Goal: Task Accomplishment & Management: Manage account settings

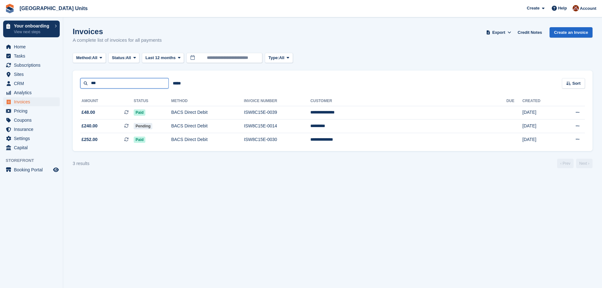
drag, startPoint x: 108, startPoint y: 86, endPoint x: 64, endPoint y: 86, distance: 43.6
click at [64, 86] on section "Invoices A complete list of invoices for all payments Export Export Invoices Ex…" at bounding box center [332, 144] width 539 height 288
type input "*****"
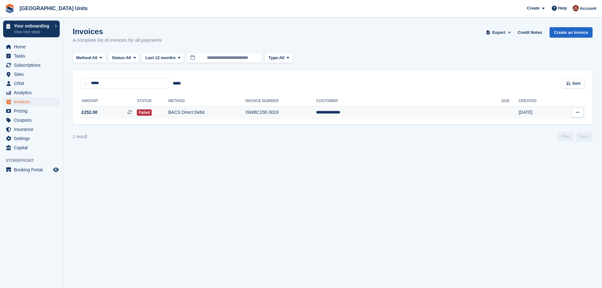
click at [246, 112] on td "BACS Direct Debit" at bounding box center [206, 112] width 77 height 13
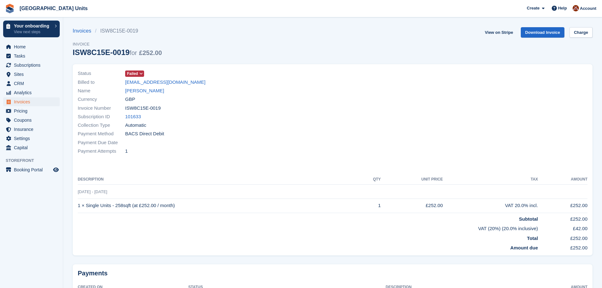
click at [136, 71] on span "Failed" at bounding box center [132, 74] width 11 height 6
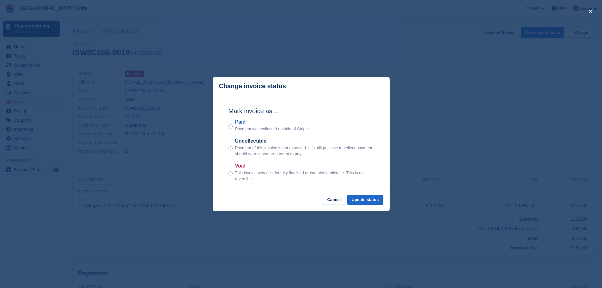
click at [237, 126] on p "Payment was collected outside of Stripe." at bounding box center [272, 129] width 74 height 6
click at [356, 202] on button "Update status" at bounding box center [365, 200] width 36 height 10
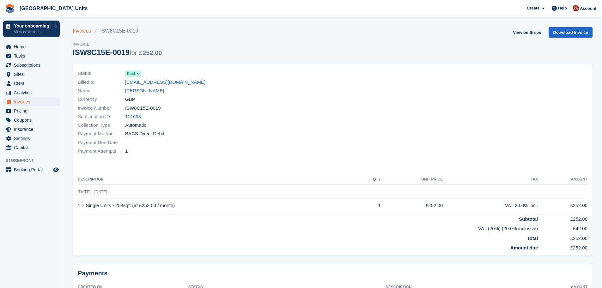
click at [81, 29] on link "Invoices" at bounding box center [84, 31] width 22 height 8
